Goal: Use online tool/utility: Utilize a website feature to perform a specific function

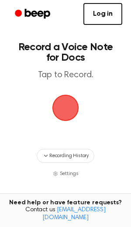
click at [72, 112] on span "button" at bounding box center [66, 108] width 28 height 28
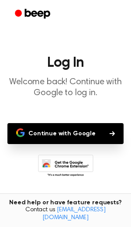
click at [64, 137] on button "Continue with Google" at bounding box center [65, 133] width 116 height 21
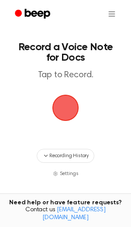
click at [61, 110] on span "button" at bounding box center [66, 108] width 36 height 36
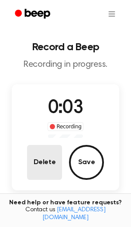
click at [42, 158] on button "Delete" at bounding box center [44, 162] width 35 height 35
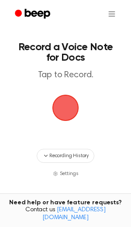
click at [59, 116] on span "button" at bounding box center [66, 108] width 28 height 28
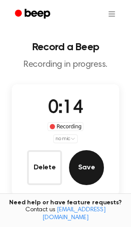
click at [87, 170] on button "Save" at bounding box center [86, 167] width 35 height 35
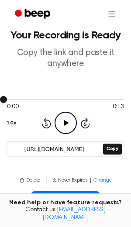
scroll to position [14, 0]
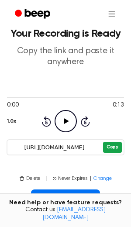
click at [120, 146] on button "Copy" at bounding box center [112, 147] width 19 height 11
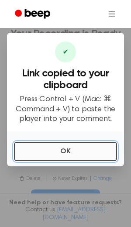
click at [49, 153] on button "OK" at bounding box center [65, 151] width 103 height 19
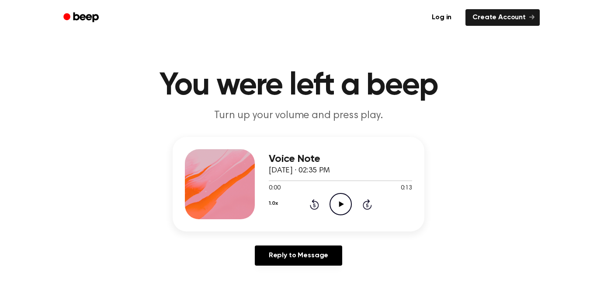
click at [336, 197] on icon "Play Audio" at bounding box center [341, 204] width 22 height 22
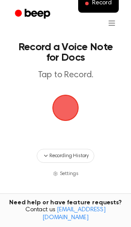
click at [56, 111] on span "button" at bounding box center [66, 108] width 38 height 38
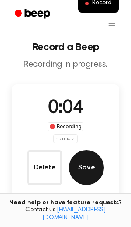
click at [86, 160] on button "Save" at bounding box center [86, 167] width 35 height 35
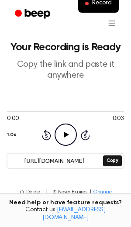
click at [68, 141] on icon "Play Audio" at bounding box center [66, 135] width 22 height 22
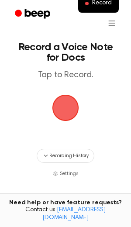
click at [65, 107] on span "button" at bounding box center [66, 108] width 28 height 28
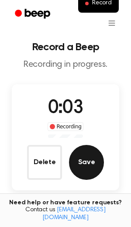
click at [99, 162] on button "Save" at bounding box center [86, 162] width 35 height 35
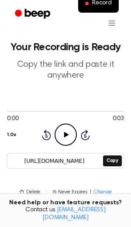
click at [65, 129] on icon "Play Audio" at bounding box center [66, 135] width 22 height 22
click at [65, 129] on icon "Pause Audio" at bounding box center [66, 135] width 22 height 22
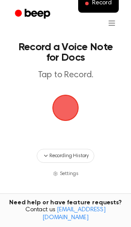
click at [68, 106] on span "button" at bounding box center [65, 108] width 32 height 32
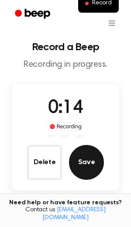
click at [92, 169] on button "Save" at bounding box center [86, 162] width 35 height 35
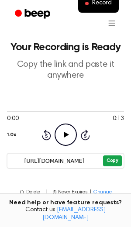
click at [108, 161] on button "Copy" at bounding box center [112, 161] width 19 height 11
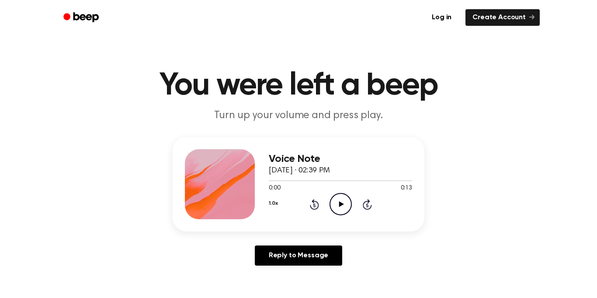
click at [345, 212] on icon "Play Audio" at bounding box center [341, 204] width 22 height 22
